Goal: Information Seeking & Learning: Find specific fact

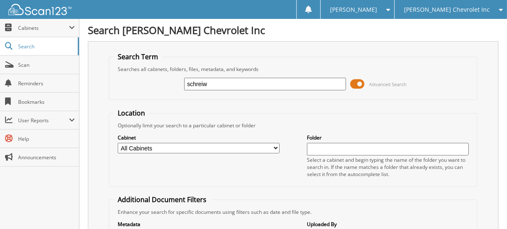
type input "schreiw"
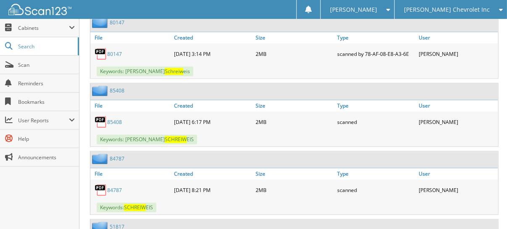
scroll to position [672, 0]
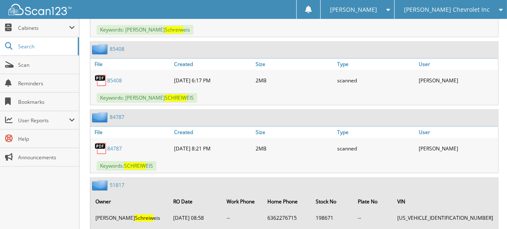
click at [118, 145] on link "84787" at bounding box center [114, 148] width 15 height 7
click at [117, 77] on link "85408" at bounding box center [114, 80] width 15 height 7
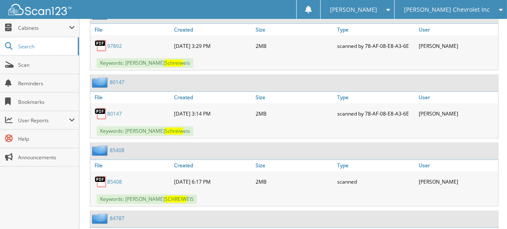
scroll to position [546, 0]
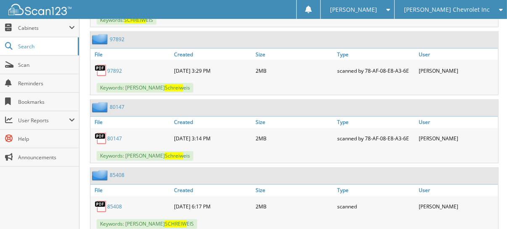
click at [118, 67] on link "97892" at bounding box center [114, 70] width 15 height 7
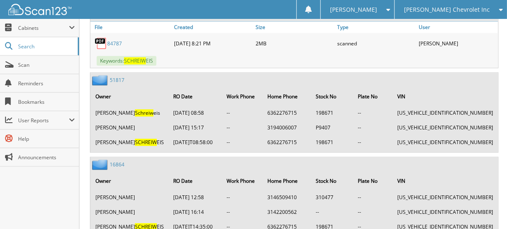
scroll to position [798, 0]
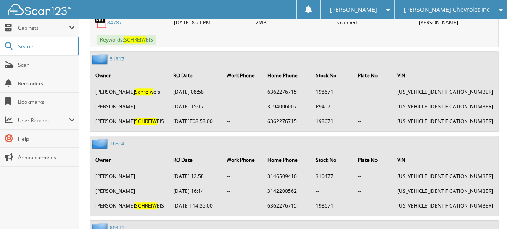
click at [119, 55] on link "51817" at bounding box center [117, 58] width 15 height 7
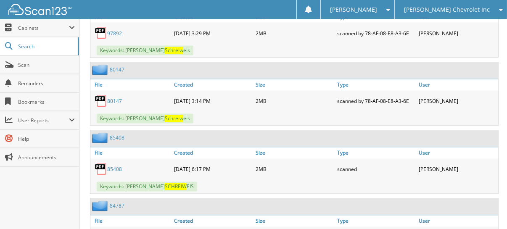
scroll to position [373, 0]
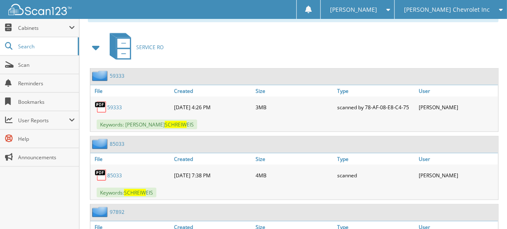
click at [95, 40] on span at bounding box center [96, 47] width 12 height 15
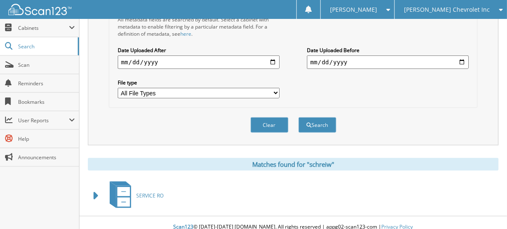
scroll to position [15, 0]
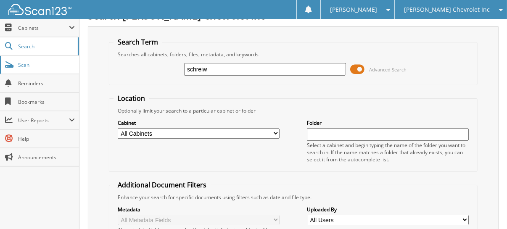
click at [21, 62] on span "Scan" at bounding box center [46, 64] width 57 height 7
